Goal: Task Accomplishment & Management: Use online tool/utility

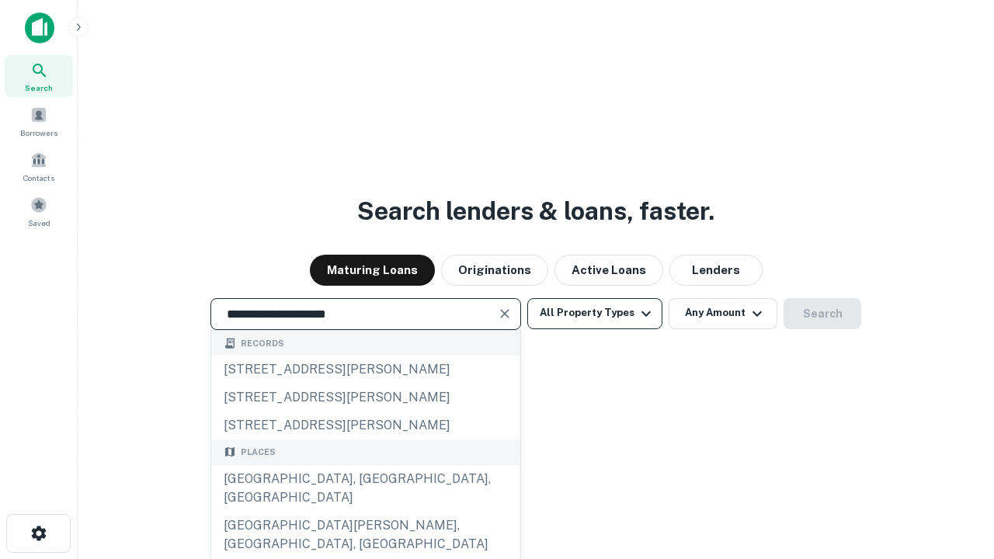
click at [365, 512] on div "Santa Monica, CA, USA" at bounding box center [365, 488] width 309 height 47
type input "**********"
click at [595, 313] on button "All Property Types" at bounding box center [594, 313] width 135 height 31
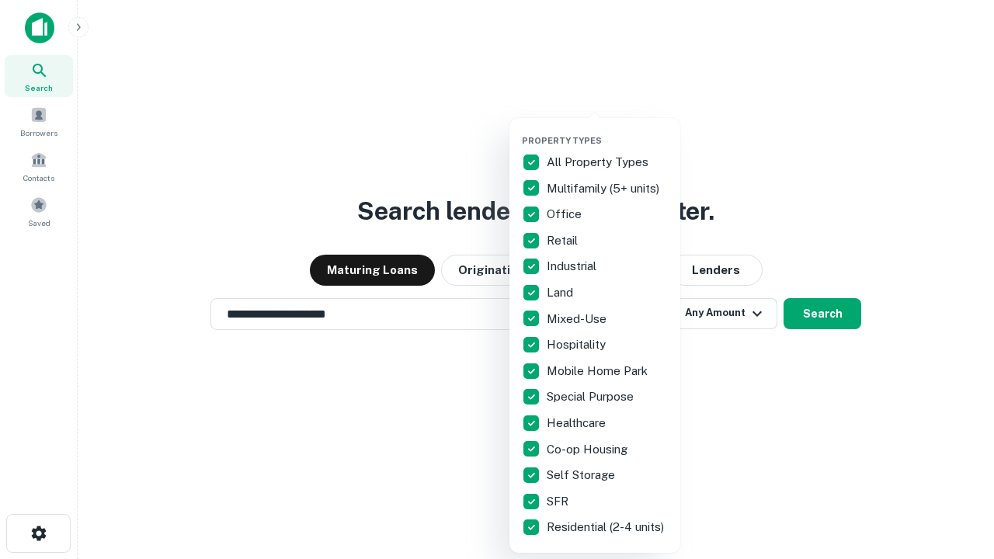
click at [607, 130] on button "button" at bounding box center [607, 130] width 171 height 1
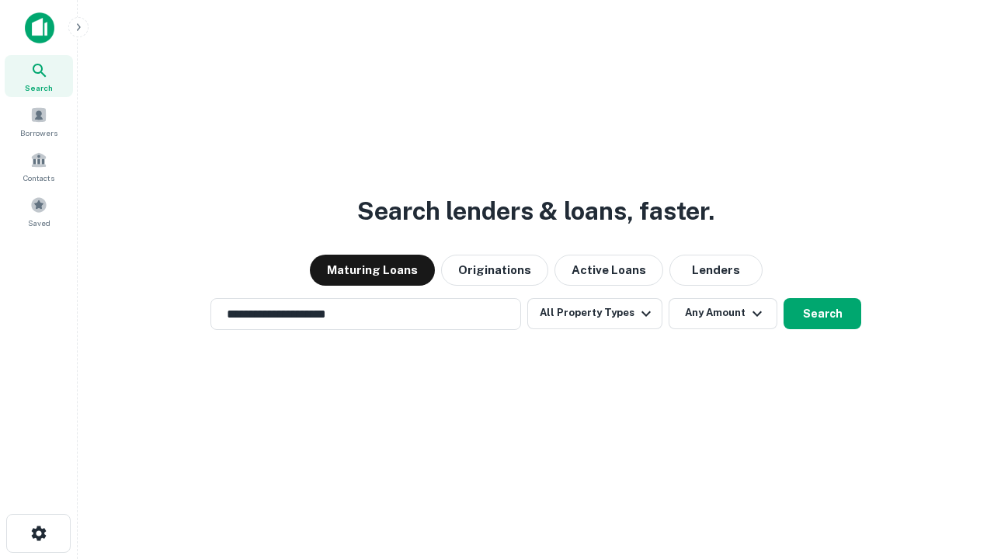
scroll to position [24, 0]
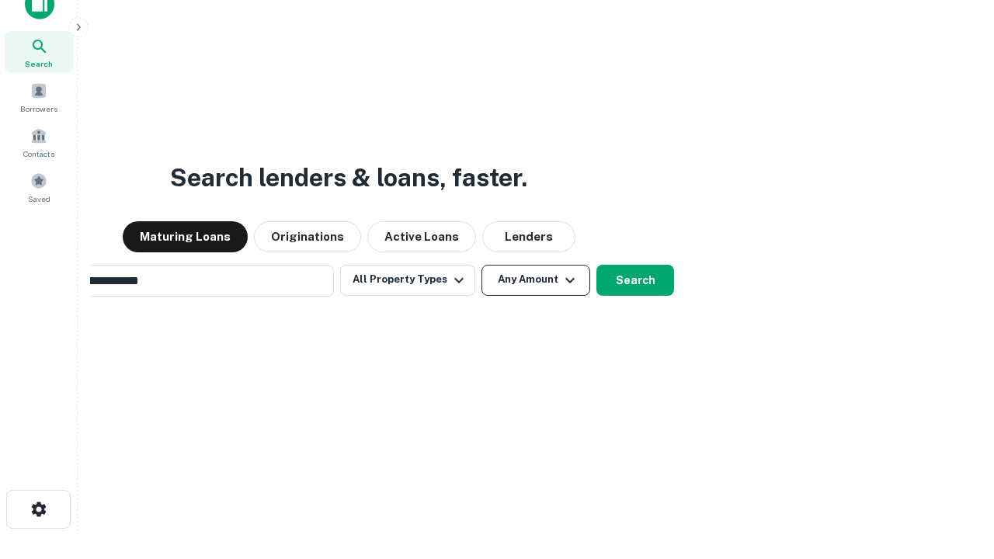
click at [481, 265] on button "Any Amount" at bounding box center [535, 280] width 109 height 31
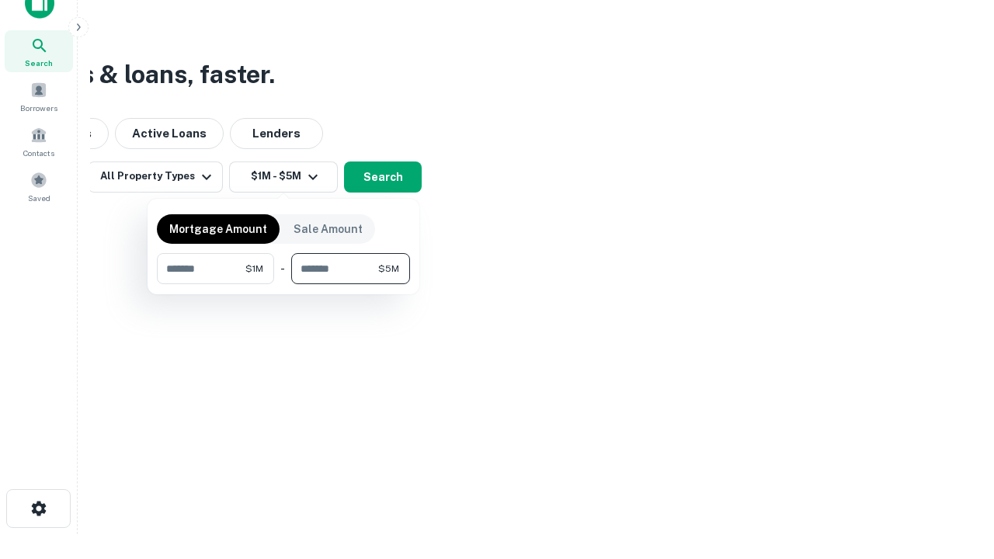
type input "*******"
click at [283, 284] on button "button" at bounding box center [283, 284] width 253 height 1
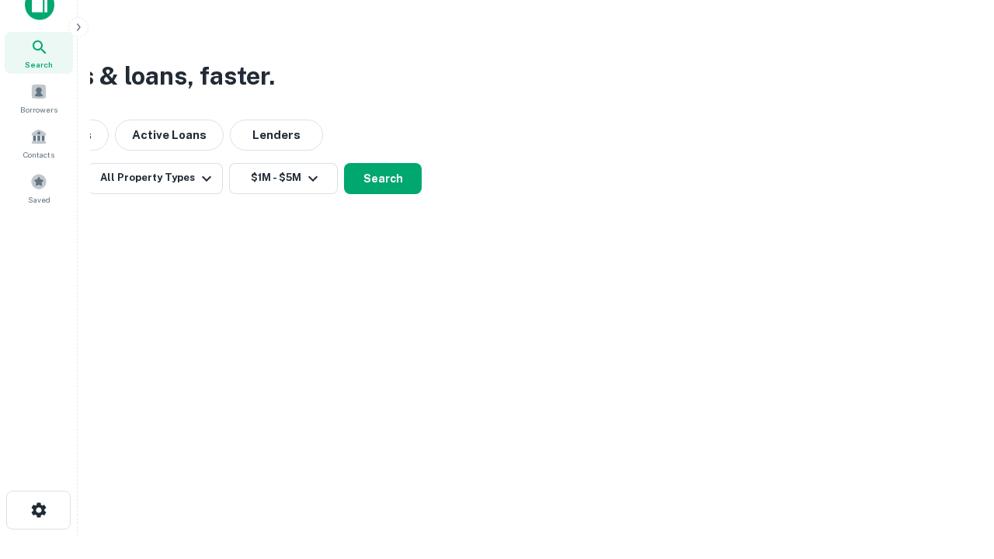
scroll to position [9, 286]
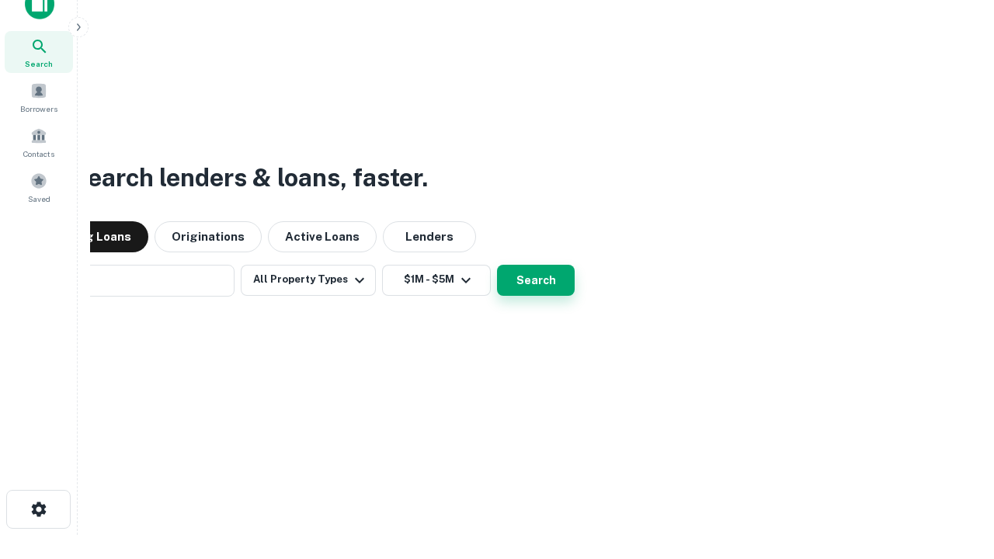
click at [497, 265] on button "Search" at bounding box center [536, 280] width 78 height 31
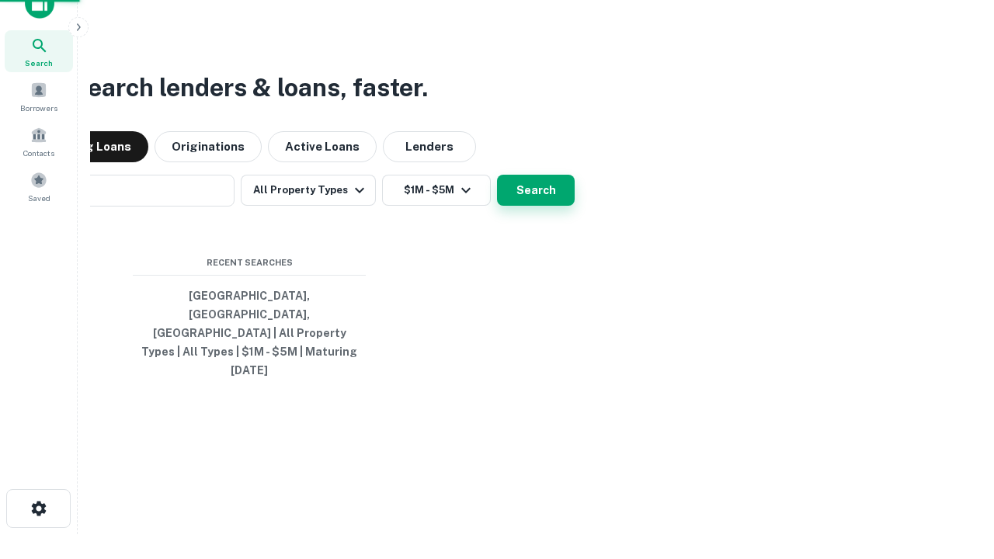
scroll to position [41, 439]
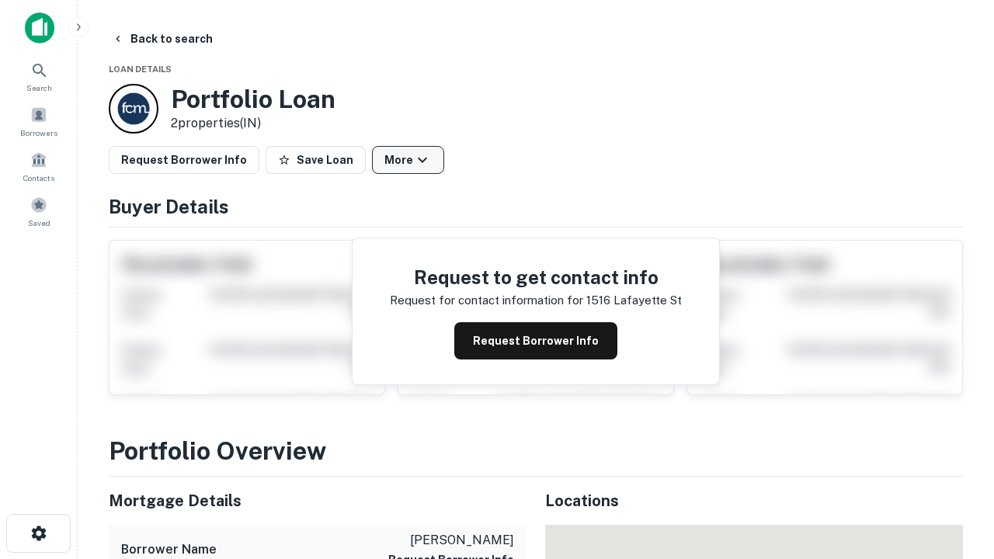
click at [408, 160] on button "More" at bounding box center [408, 160] width 72 height 28
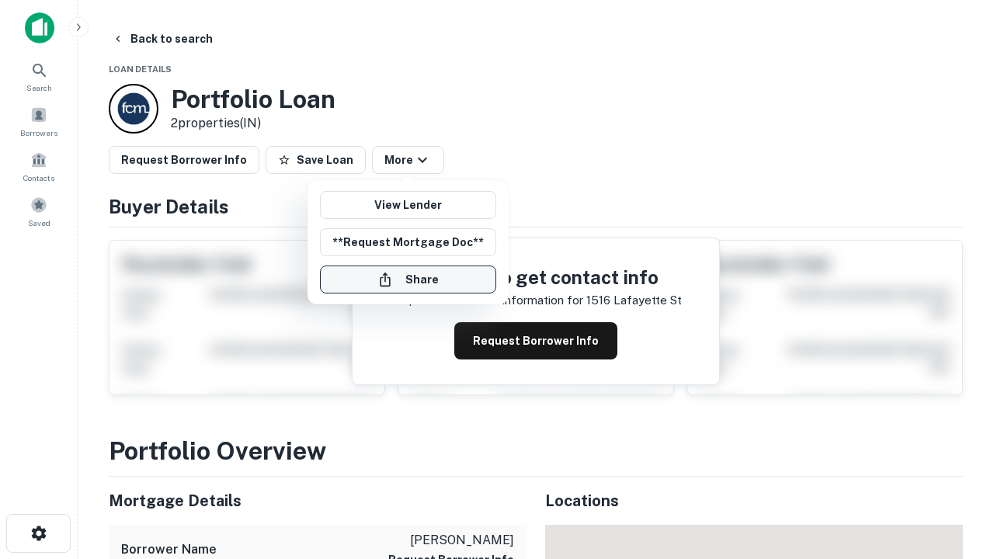
click at [408, 279] on button "Share" at bounding box center [408, 280] width 176 height 28
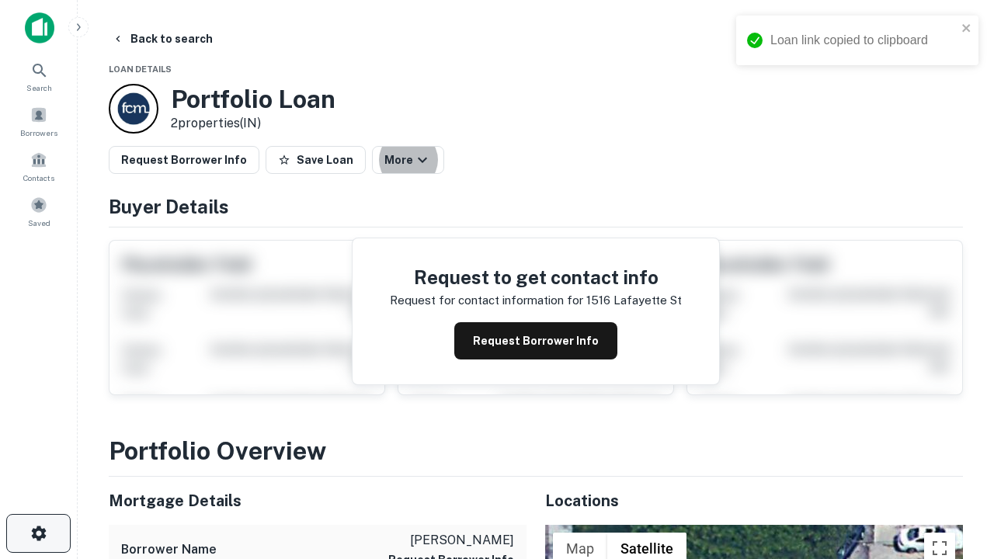
click at [38, 533] on icon "button" at bounding box center [39, 533] width 19 height 19
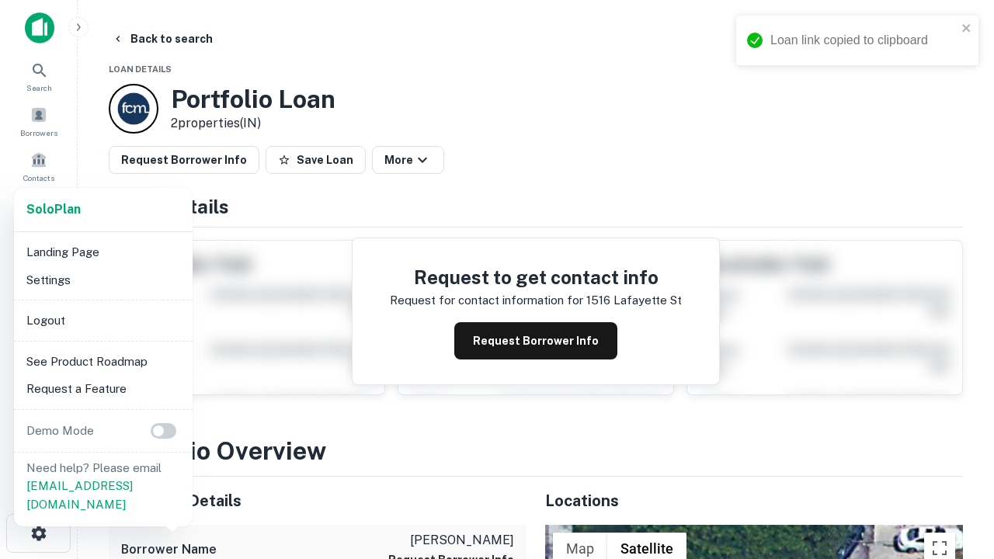
click at [102, 320] on li "Logout" at bounding box center [103, 321] width 166 height 28
